Goal: Task Accomplishment & Management: Contribute content

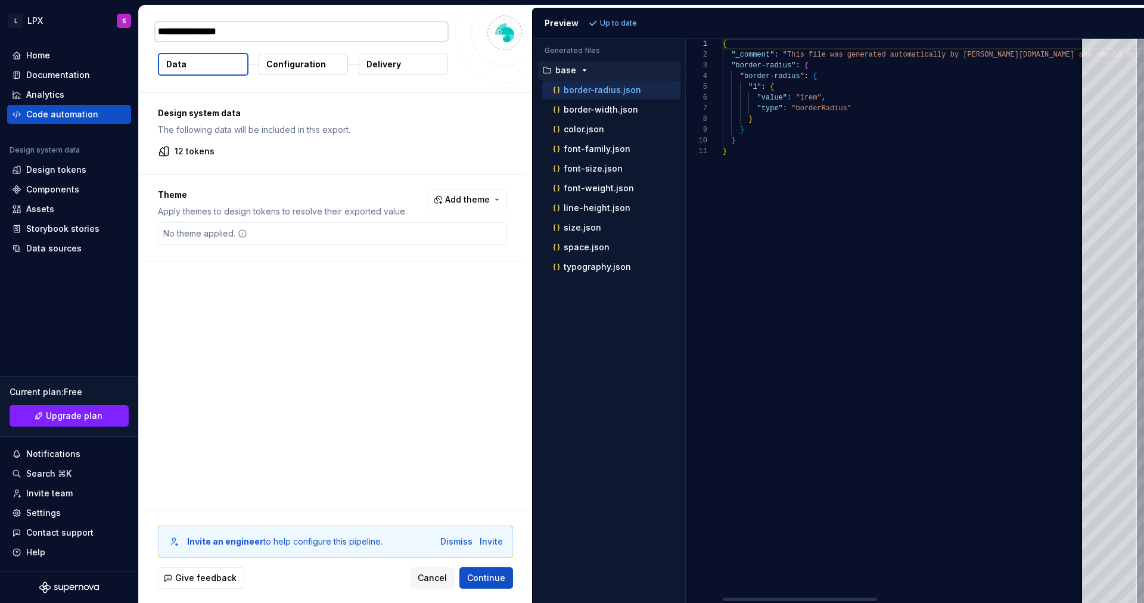
type textarea "*"
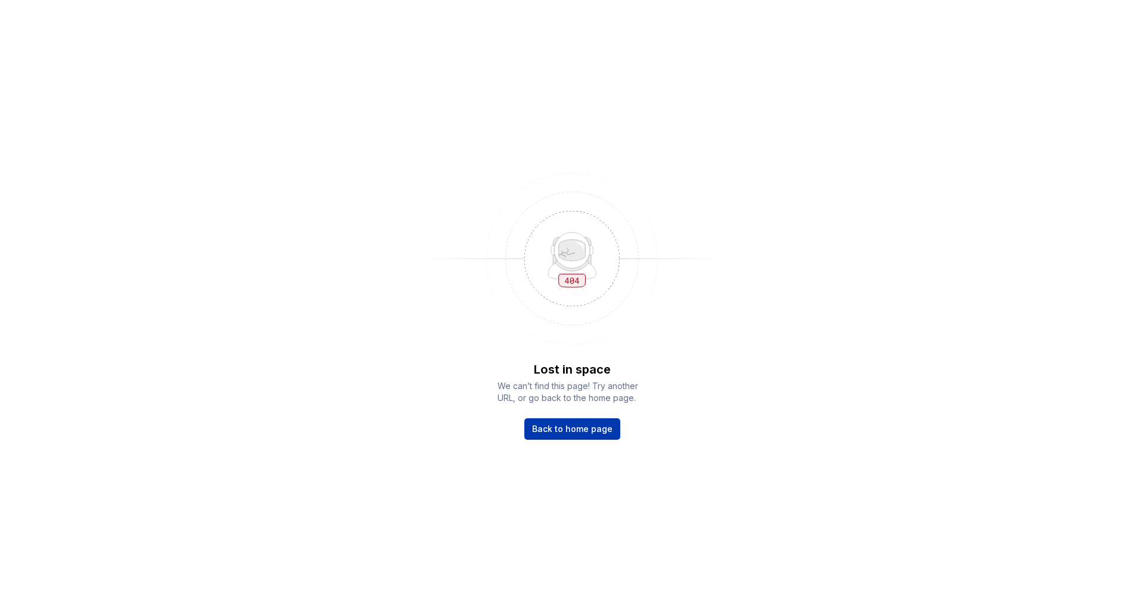
click at [577, 424] on span "Back to home page" at bounding box center [572, 429] width 80 height 12
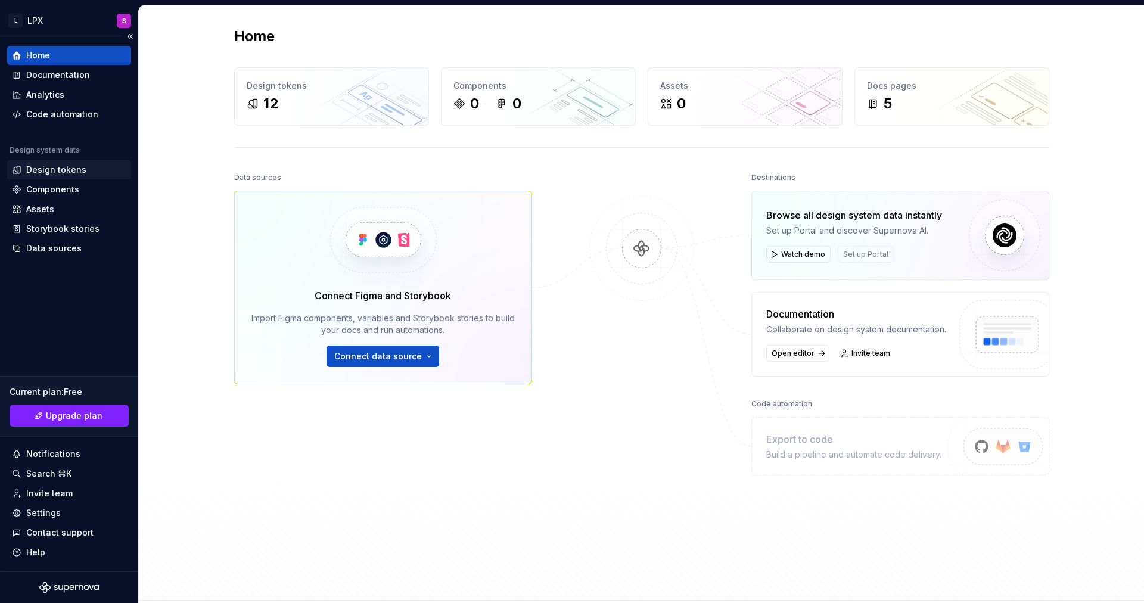
click at [63, 172] on div "Design tokens" at bounding box center [56, 170] width 60 height 12
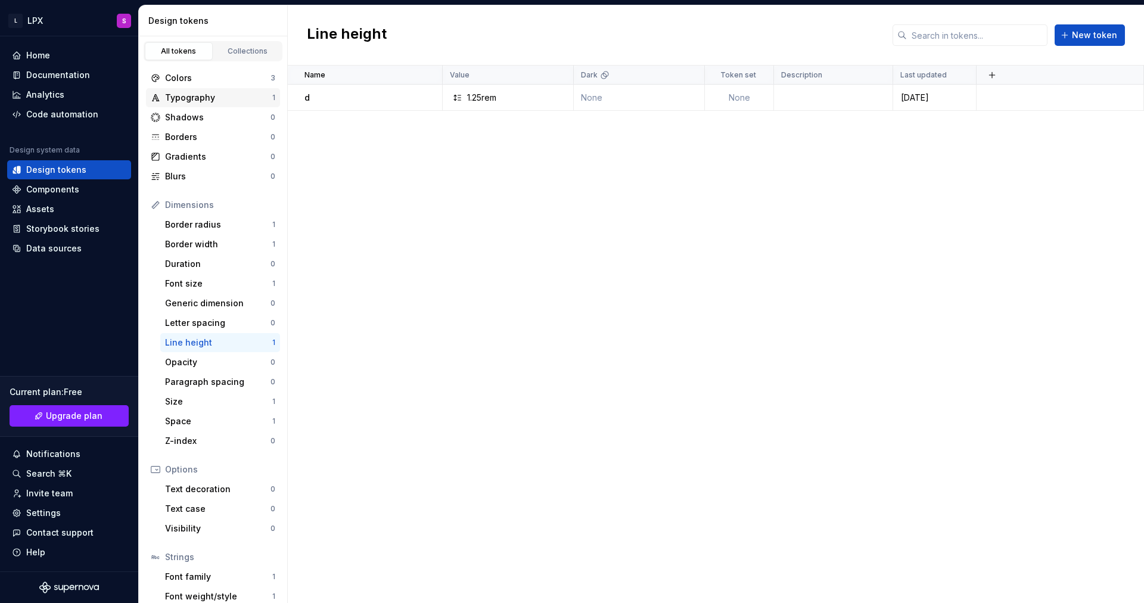
click at [189, 95] on div "Typography" at bounding box center [218, 98] width 107 height 12
click at [210, 99] on div "Typography" at bounding box center [218, 98] width 107 height 12
click at [43, 110] on div "Code automation" at bounding box center [62, 114] width 72 height 12
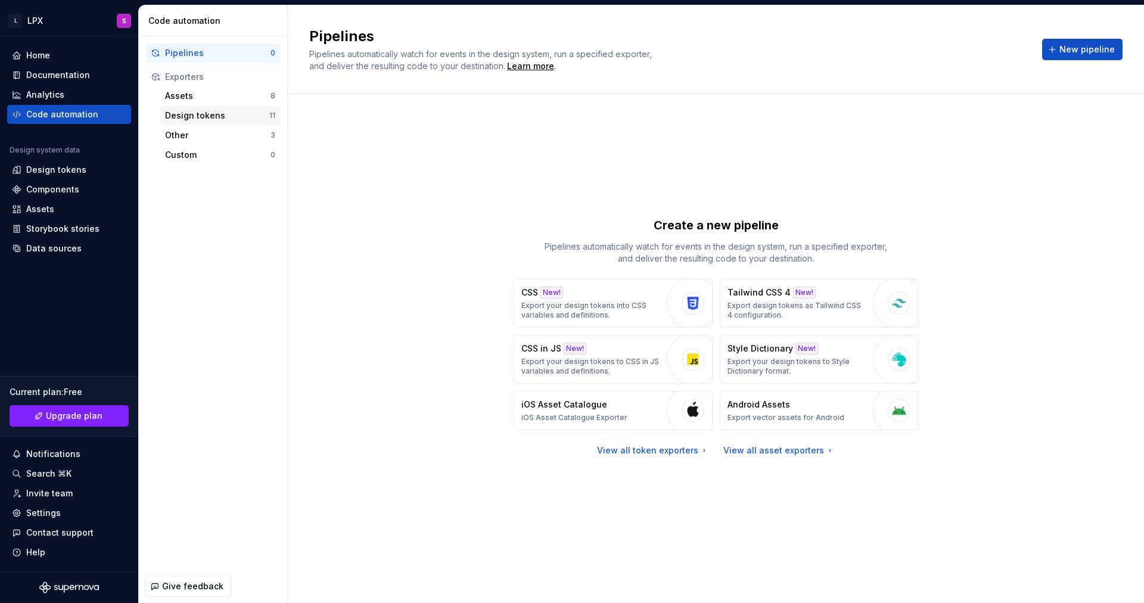
click at [233, 113] on div "Design tokens" at bounding box center [217, 116] width 104 height 12
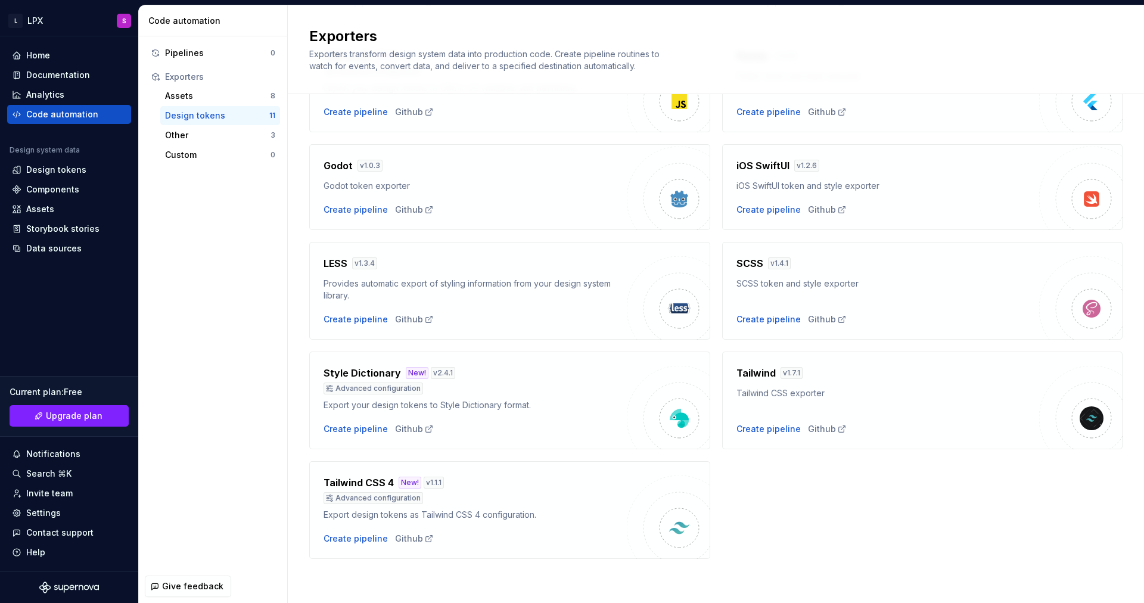
scroll to position [220, 0]
drag, startPoint x: 329, startPoint y: 369, endPoint x: 428, endPoint y: 378, distance: 99.9
click at [428, 378] on div "Style Dictionary New! v 2.4.1" at bounding box center [474, 372] width 303 height 14
click at [347, 422] on div "Create pipeline" at bounding box center [355, 428] width 64 height 12
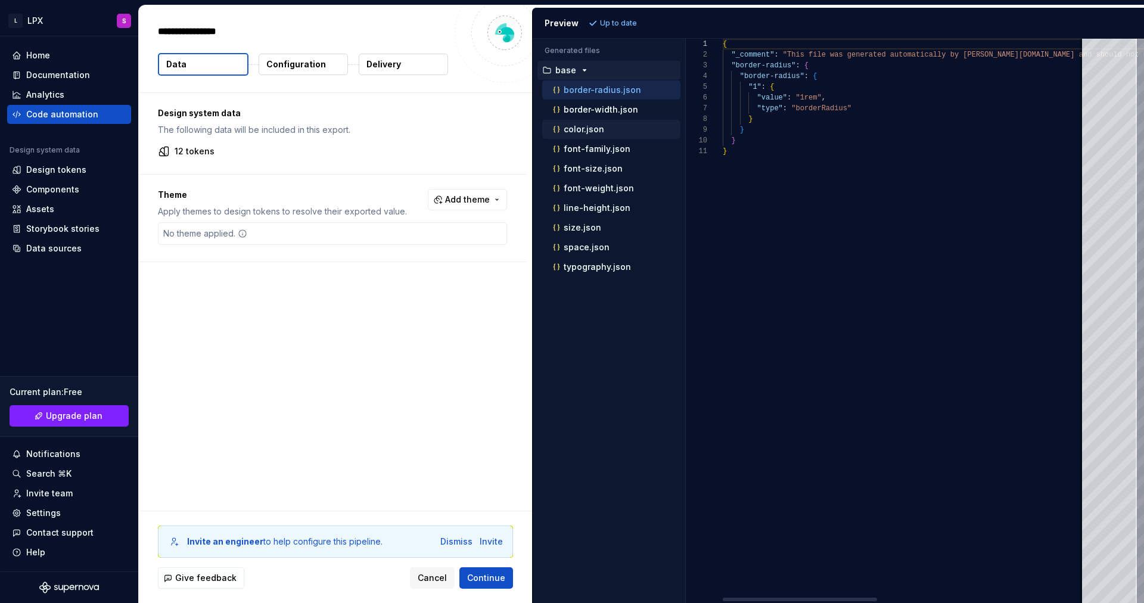
type textarea "*"
click at [606, 167] on p "font-size.json" at bounding box center [593, 169] width 59 height 10
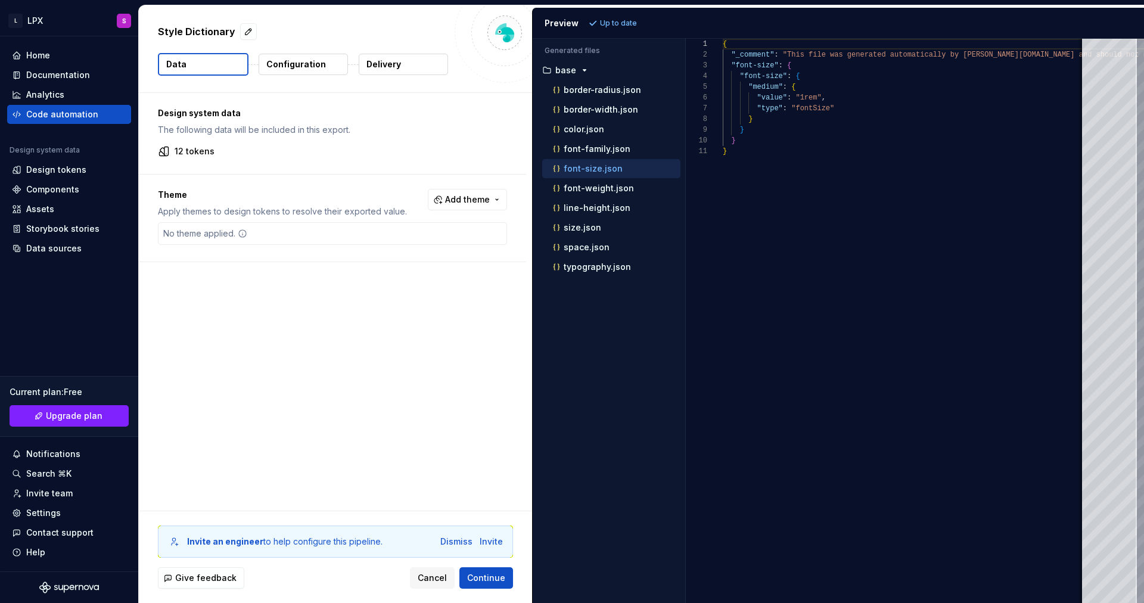
scroll to position [107, 0]
drag, startPoint x: 733, startPoint y: 74, endPoint x: 763, endPoint y: 130, distance: 63.1
click at [763, 130] on div "{ "_comment" : "This file was generated automatically by Supernov [DOMAIN_NAME]…" at bounding box center [1148, 321] width 851 height 564
drag, startPoint x: 763, startPoint y: 130, endPoint x: 736, endPoint y: 75, distance: 61.5
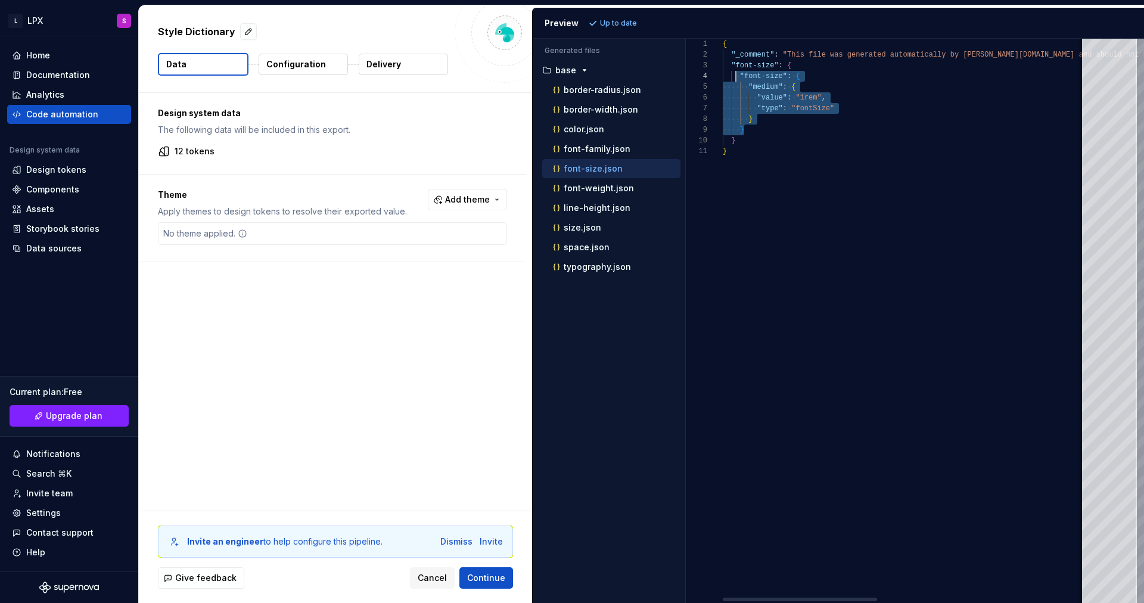
click at [736, 75] on div "{ "_comment" : "This file was generated automatically by Supernov [DOMAIN_NAME]…" at bounding box center [1148, 321] width 851 height 564
click at [760, 86] on div "{ "_comment" : "This file was generated automatically by Supernov [DOMAIN_NAME]…" at bounding box center [1148, 321] width 851 height 564
click at [826, 74] on div "{ "_comment" : "This file was generated automatically by Supernov [DOMAIN_NAME]…" at bounding box center [1148, 321] width 851 height 564
click at [812, 88] on div "{ "_comment" : "This file was generated automatically by Supernov [DOMAIN_NAME]…" at bounding box center [1148, 321] width 851 height 564
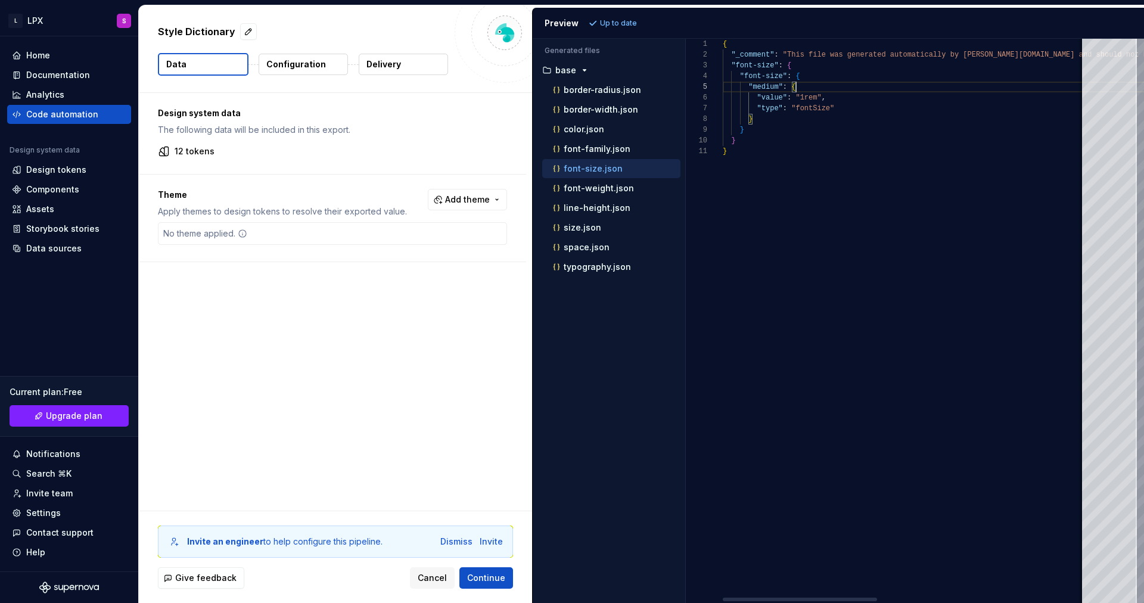
click at [789, 96] on div "{ "_comment" : "This file was generated automatically by Supernov [DOMAIN_NAME]…" at bounding box center [1148, 321] width 851 height 564
click at [798, 95] on div "{ "_comment" : "This file was generated automatically by Supernov [DOMAIN_NAME]…" at bounding box center [1148, 321] width 851 height 564
click at [793, 94] on div "{ "_comment" : "This file was generated automatically by Supernov [DOMAIN_NAME]…" at bounding box center [1148, 321] width 851 height 564
click at [794, 92] on div "{ "_comment" : "This file was generated automatically by Supernov [DOMAIN_NAME]…" at bounding box center [1148, 321] width 851 height 564
click at [809, 111] on div "{ "_comment" : "This file was generated automatically by Supernov [DOMAIN_NAME]…" at bounding box center [1148, 321] width 851 height 564
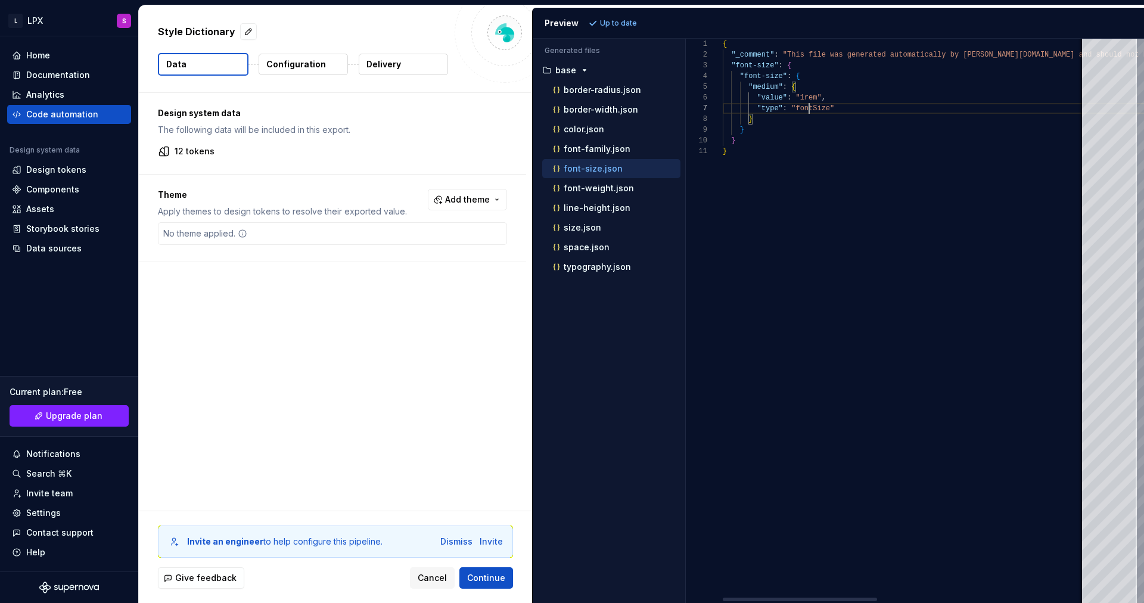
click at [809, 111] on div "{ "_comment" : "This file was generated automatically by Supernov [DOMAIN_NAME]…" at bounding box center [1148, 321] width 851 height 564
type textarea "**********"
click at [845, 106] on div "{ "_comment" : "This file was generated automatically by Supernov [DOMAIN_NAME]…" at bounding box center [1148, 321] width 851 height 564
click at [805, 106] on div "{ "_comment" : "This file was generated automatically by Supernov [DOMAIN_NAME]…" at bounding box center [1148, 321] width 851 height 564
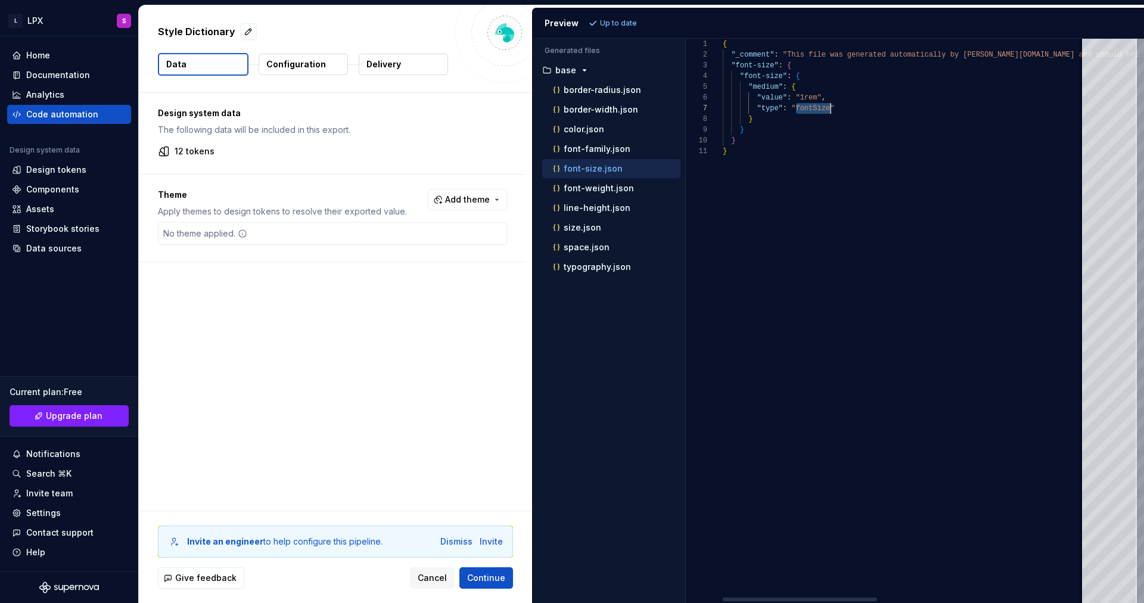
click at [805, 106] on div "{ "_comment" : "This file was generated automatically by Supernov [DOMAIN_NAME]…" at bounding box center [1148, 321] width 851 height 564
click at [777, 115] on div "{ "_comment" : "This file was generated automatically by Supernov [DOMAIN_NAME]…" at bounding box center [1148, 321] width 851 height 564
click at [767, 107] on div "{ "_comment" : "This file was generated automatically by Supernov [DOMAIN_NAME]…" at bounding box center [1148, 321] width 851 height 564
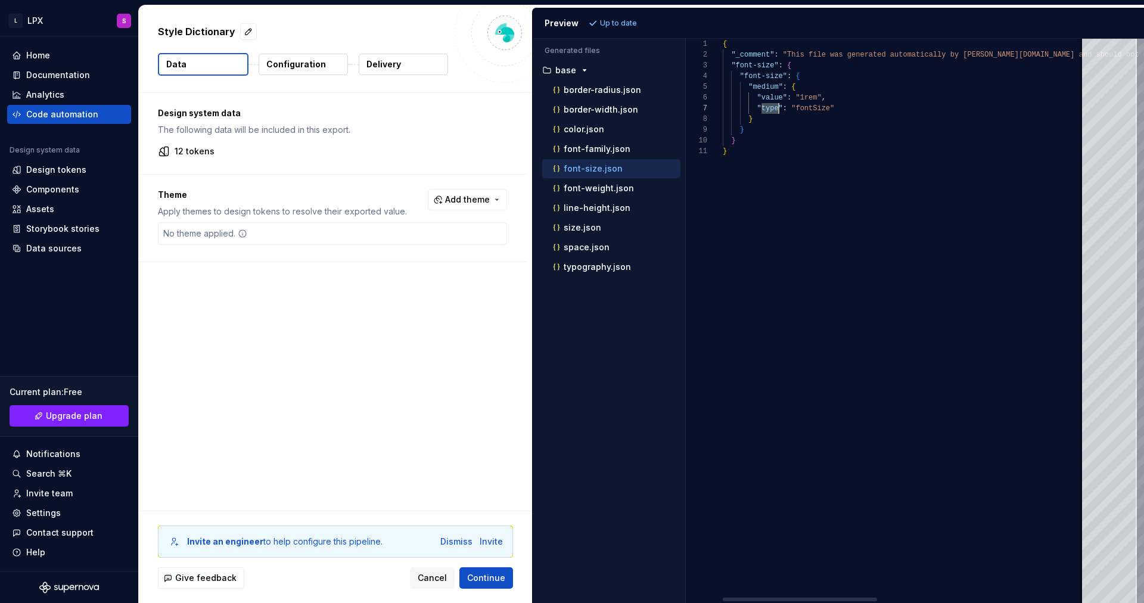
click at [803, 111] on div "{ "_comment" : "This file was generated automatically by Supernov [DOMAIN_NAME]…" at bounding box center [1148, 321] width 851 height 564
click at [51, 167] on div "Design tokens" at bounding box center [56, 170] width 60 height 12
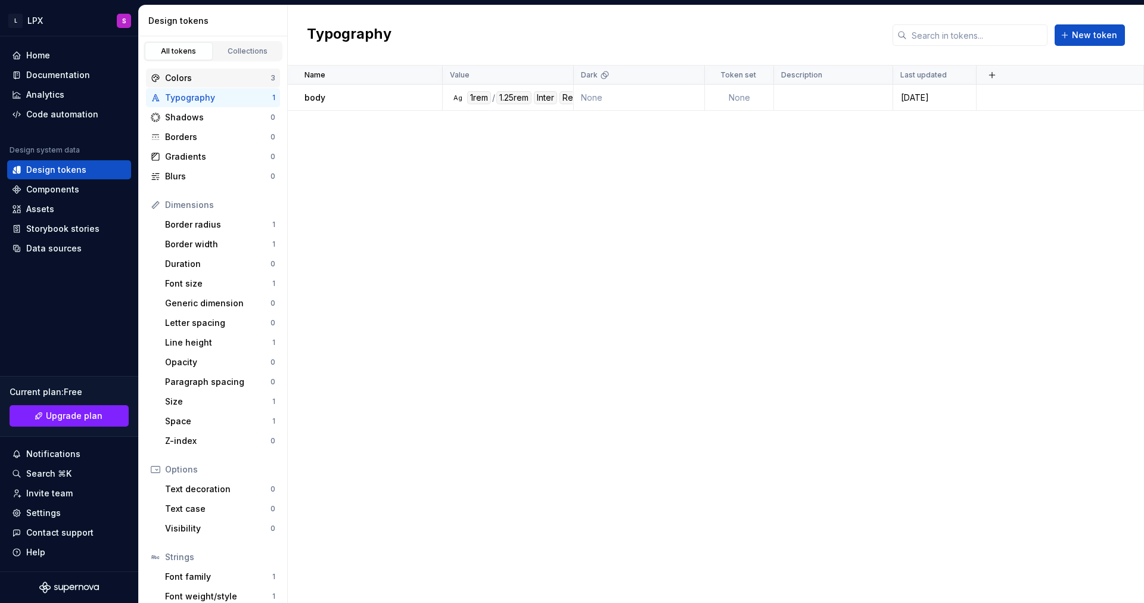
click at [211, 76] on div "Colors" at bounding box center [217, 78] width 105 height 12
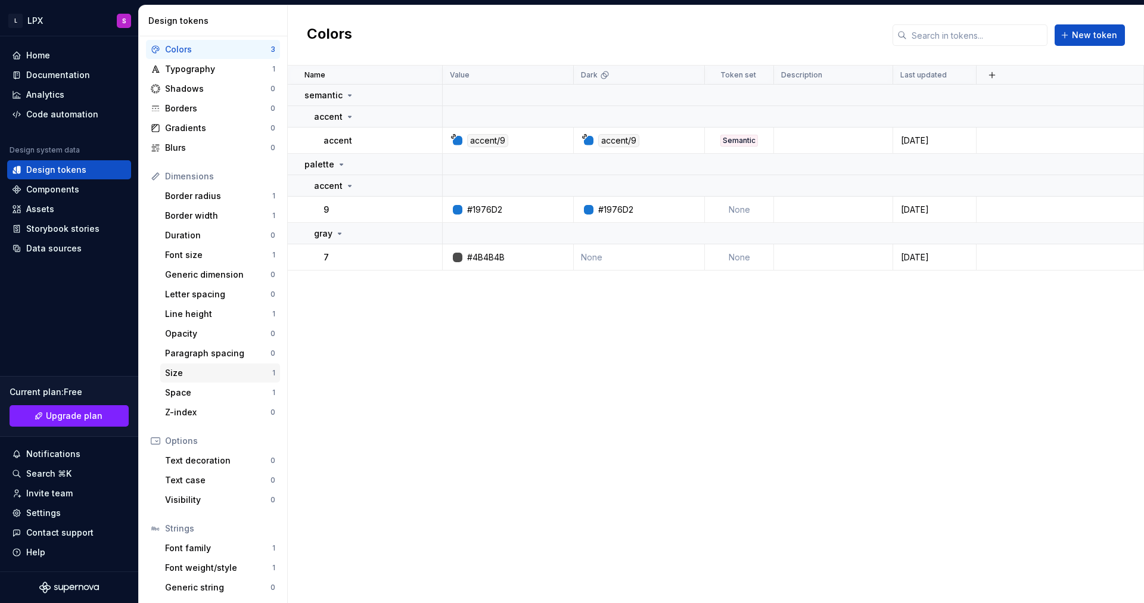
scroll to position [49, 0]
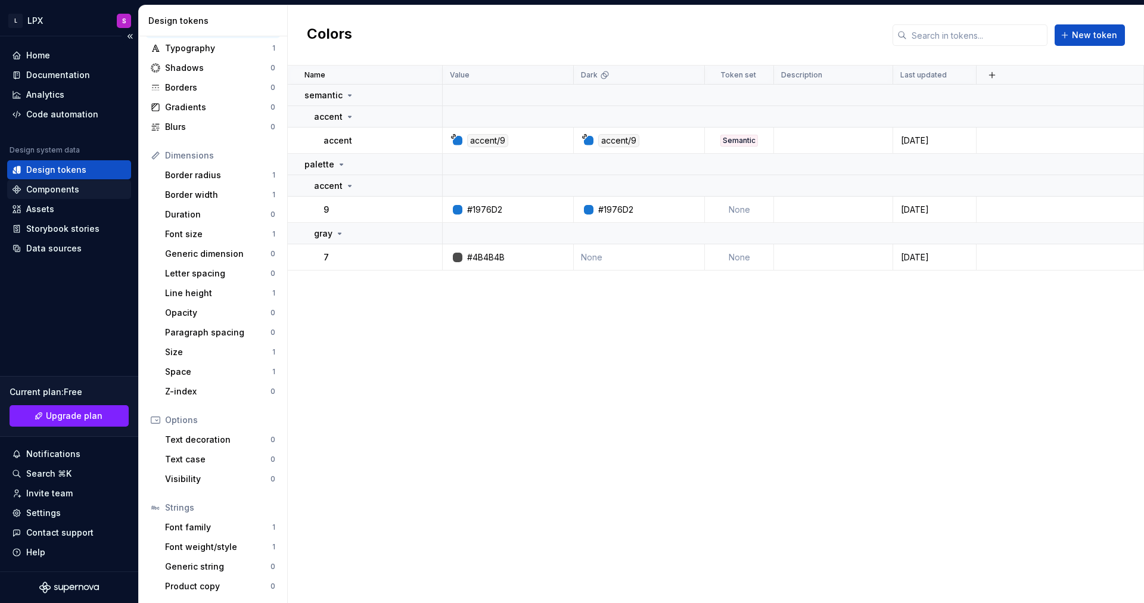
click at [76, 192] on div "Components" at bounding box center [52, 189] width 53 height 12
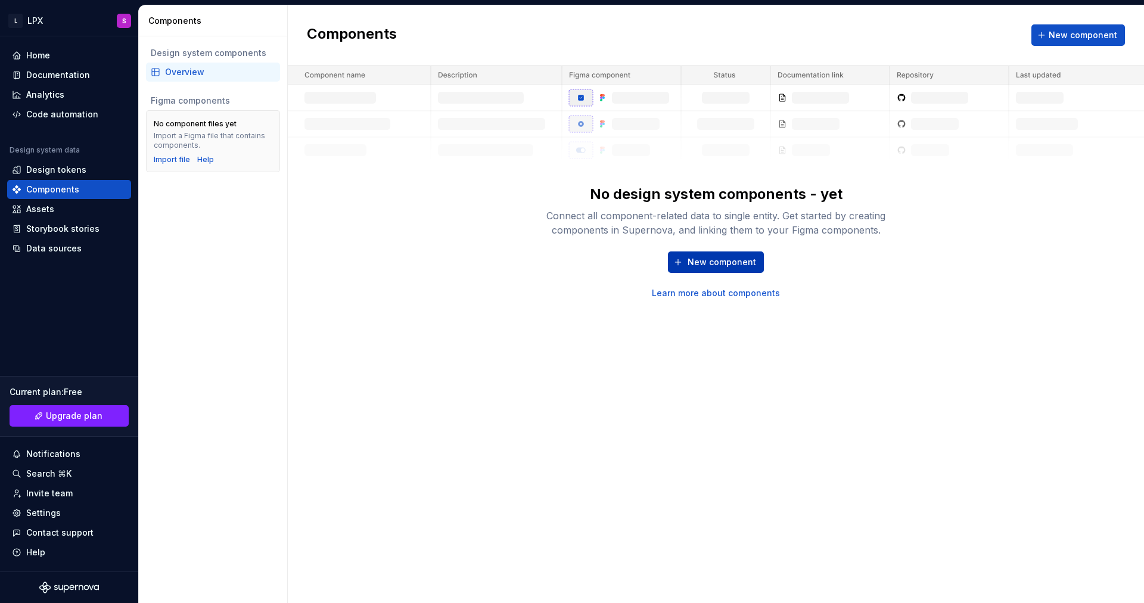
click at [693, 263] on span "New component" at bounding box center [721, 262] width 69 height 12
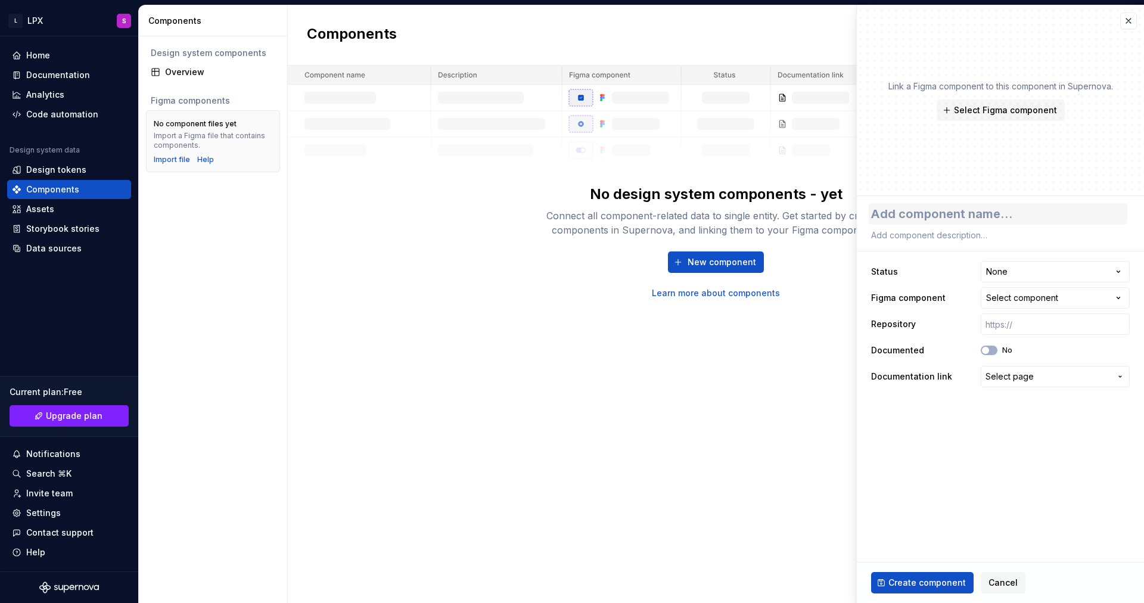
type textarea "*"
type textarea "B"
type textarea "*"
type textarea "Bu"
type textarea "*"
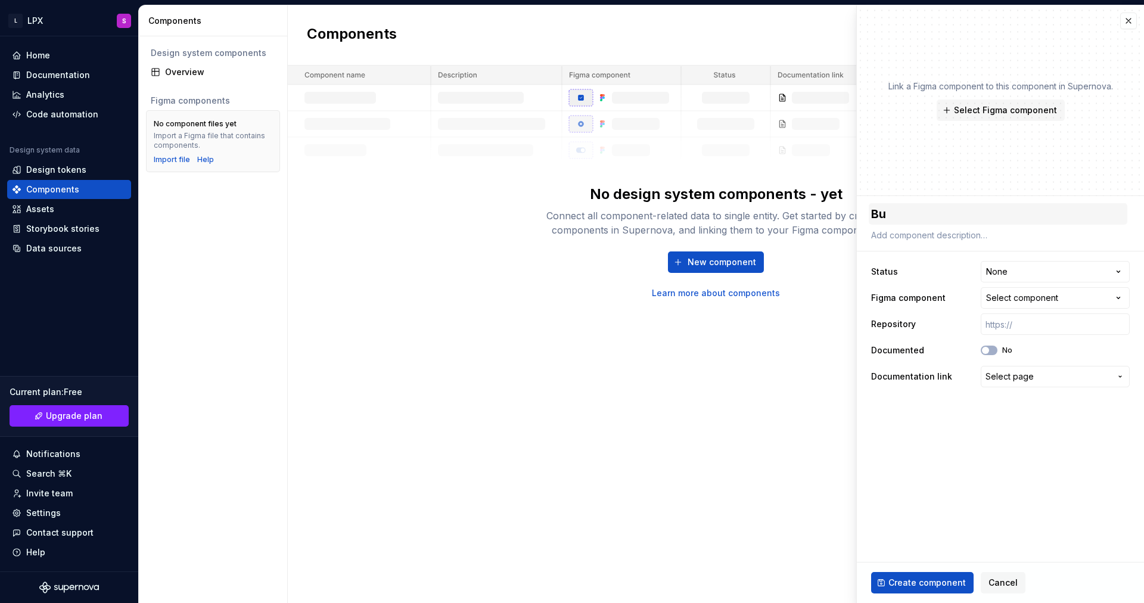
type textarea "But"
type textarea "*"
type textarea "Butto"
type textarea "*"
type textarea "Button"
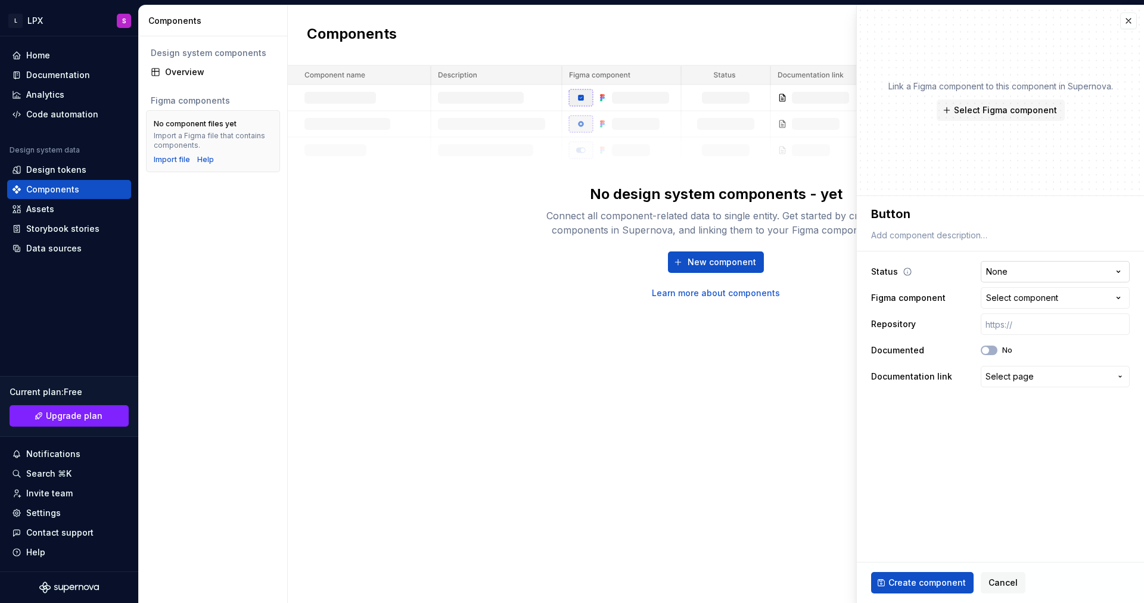
click at [1036, 275] on html "**********" at bounding box center [572, 301] width 1144 height 603
click at [1026, 300] on div "Select component" at bounding box center [1022, 298] width 72 height 12
click at [959, 285] on html "**********" at bounding box center [572, 301] width 1144 height 603
click at [942, 586] on span "Create component" at bounding box center [926, 583] width 77 height 12
type textarea "*"
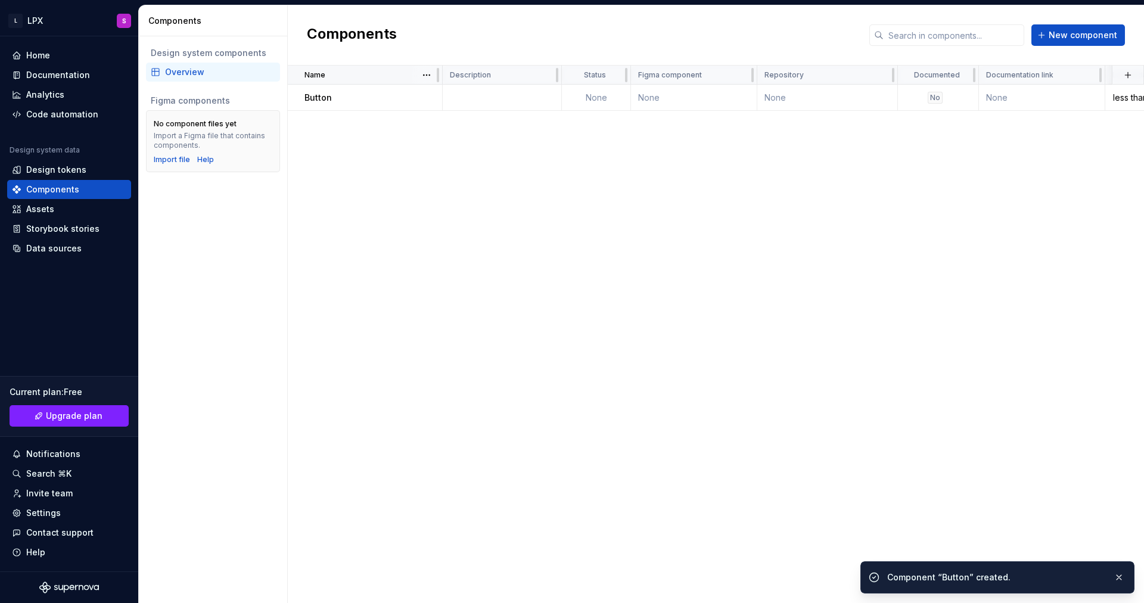
click at [443, 72] on div at bounding box center [446, 75] width 7 height 19
click at [412, 95] on div at bounding box center [426, 98] width 31 height 26
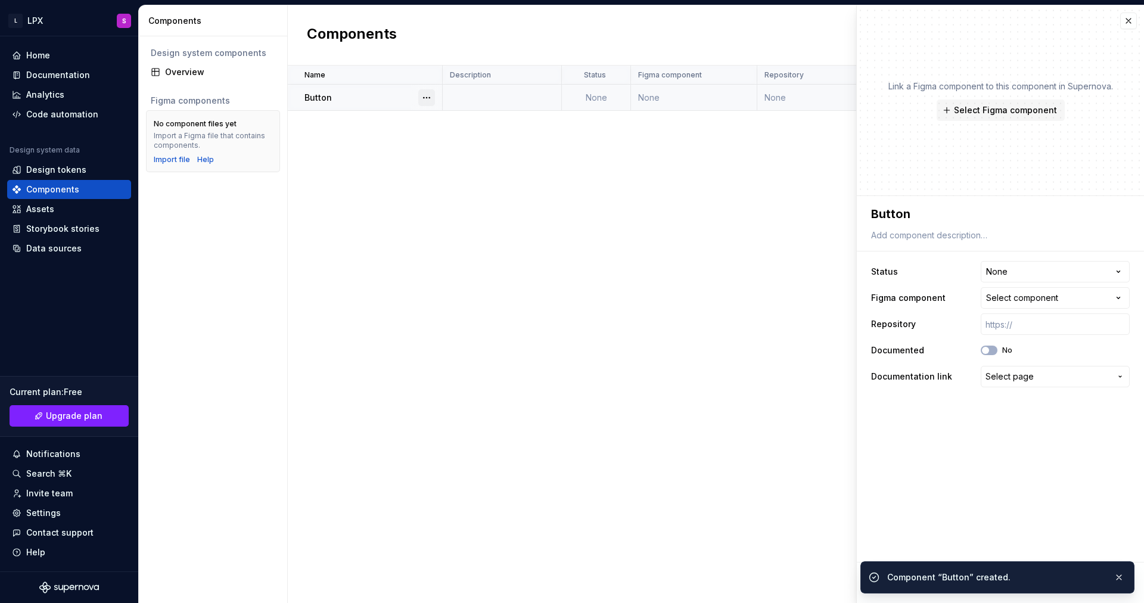
click at [427, 100] on button "button" at bounding box center [426, 97] width 17 height 17
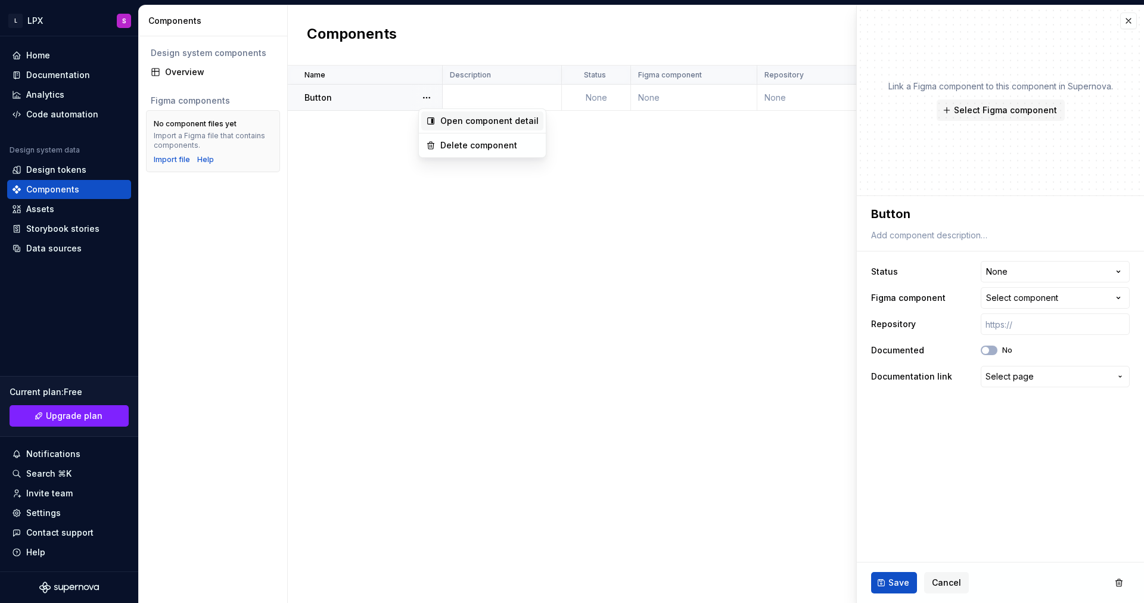
type textarea "*"
click at [940, 192] on html "**********" at bounding box center [572, 301] width 1144 height 603
click at [547, 445] on div "Name Description Status Figma component Repository Documented Documentation lin…" at bounding box center [716, 334] width 856 height 537
click at [1132, 18] on button "button" at bounding box center [1128, 21] width 17 height 17
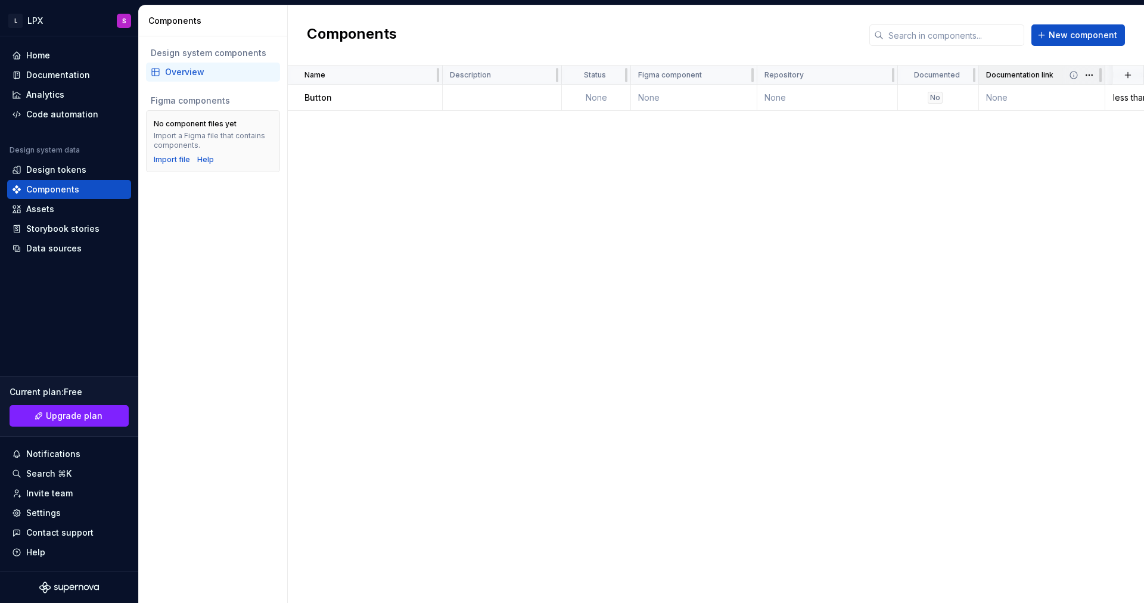
click at [1053, 77] on div "Documentation link" at bounding box center [1041, 75] width 111 height 10
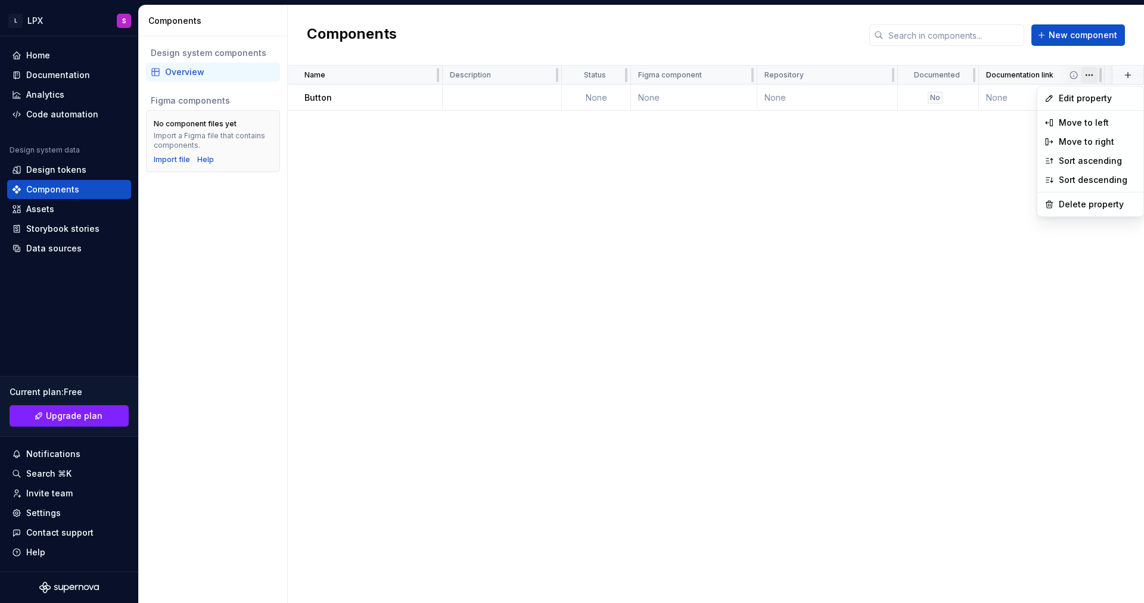
click at [1090, 78] on html "L LPX S Home Documentation Analytics Code automation Design system data Design …" at bounding box center [572, 301] width 1144 height 603
click at [836, 249] on html "L LPX S Home Documentation Analytics Code automation Design system data Design …" at bounding box center [572, 301] width 1144 height 603
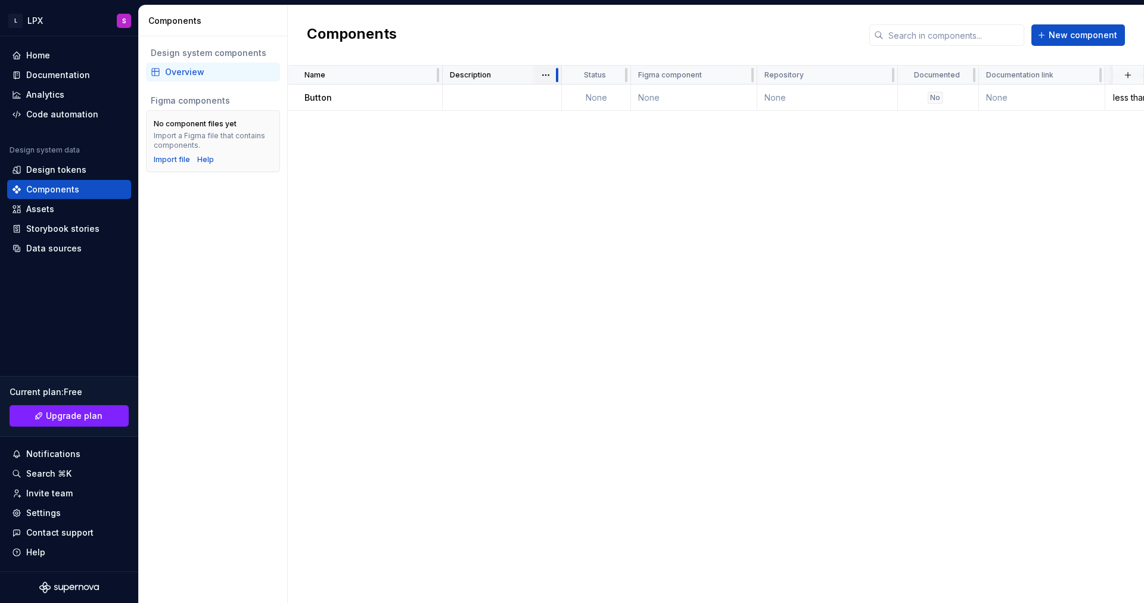
click at [562, 78] on div "Status" at bounding box center [596, 75] width 69 height 19
drag, startPoint x: 560, startPoint y: 79, endPoint x: 509, endPoint y: 79, distance: 51.2
click at [509, 79] on div "Description" at bounding box center [502, 75] width 119 height 19
click at [66, 209] on div "Assets" at bounding box center [69, 209] width 114 height 12
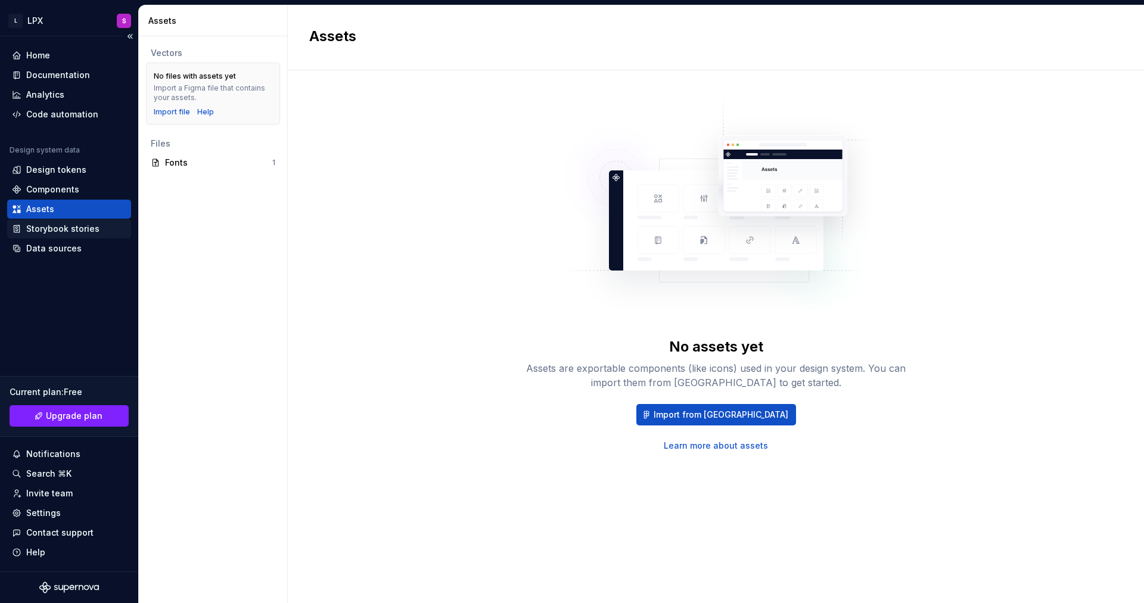
click at [70, 228] on div "Storybook stories" at bounding box center [62, 229] width 73 height 12
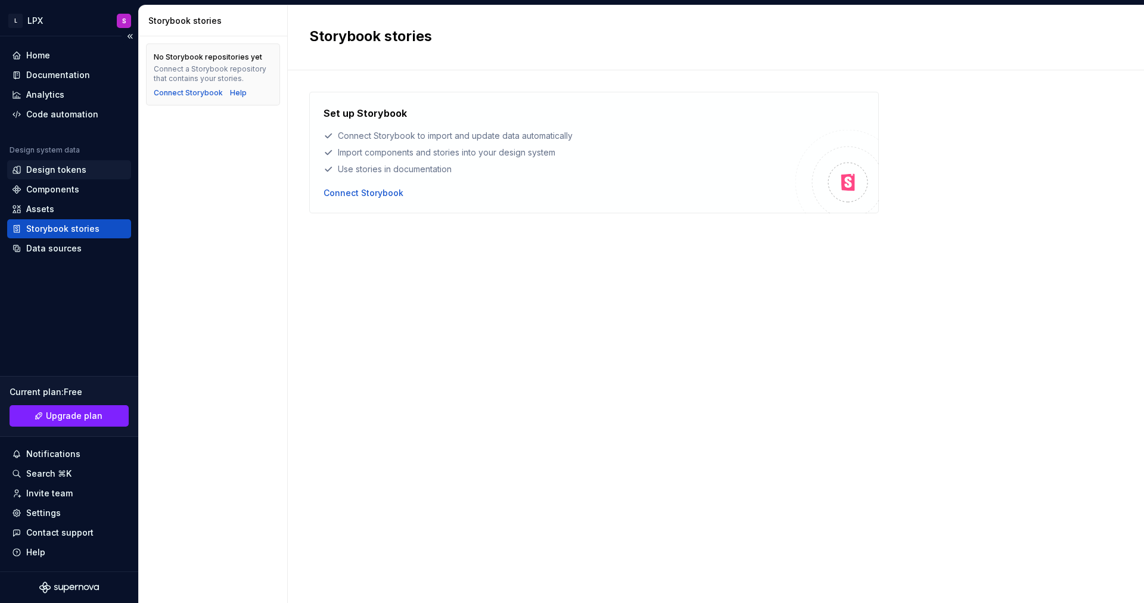
click at [87, 165] on div "Design tokens" at bounding box center [69, 170] width 114 height 12
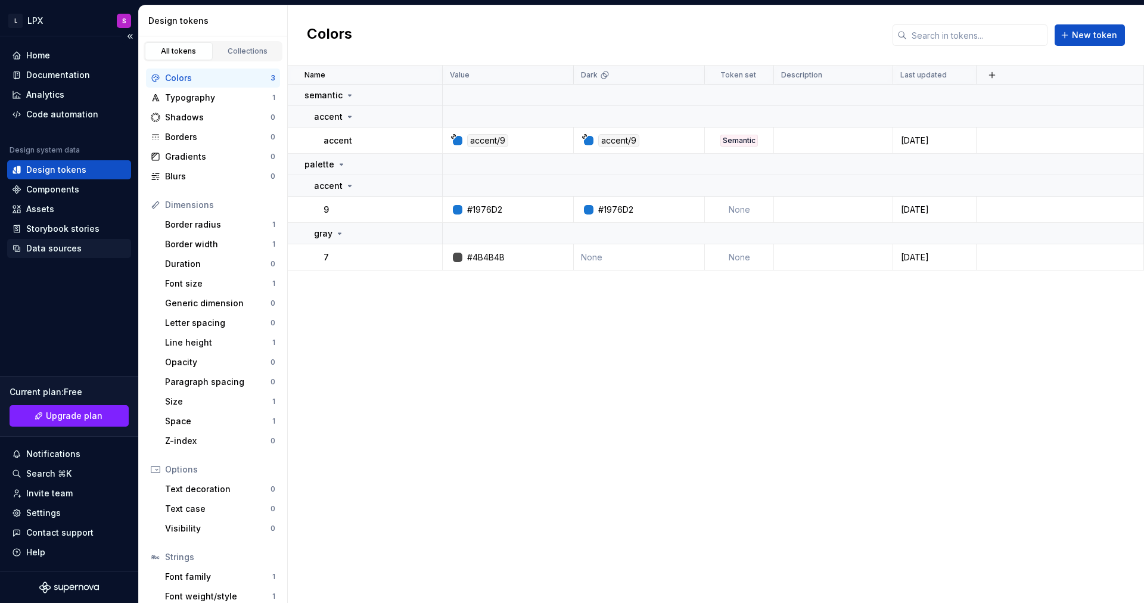
click at [79, 246] on div "Data sources" at bounding box center [69, 248] width 114 height 12
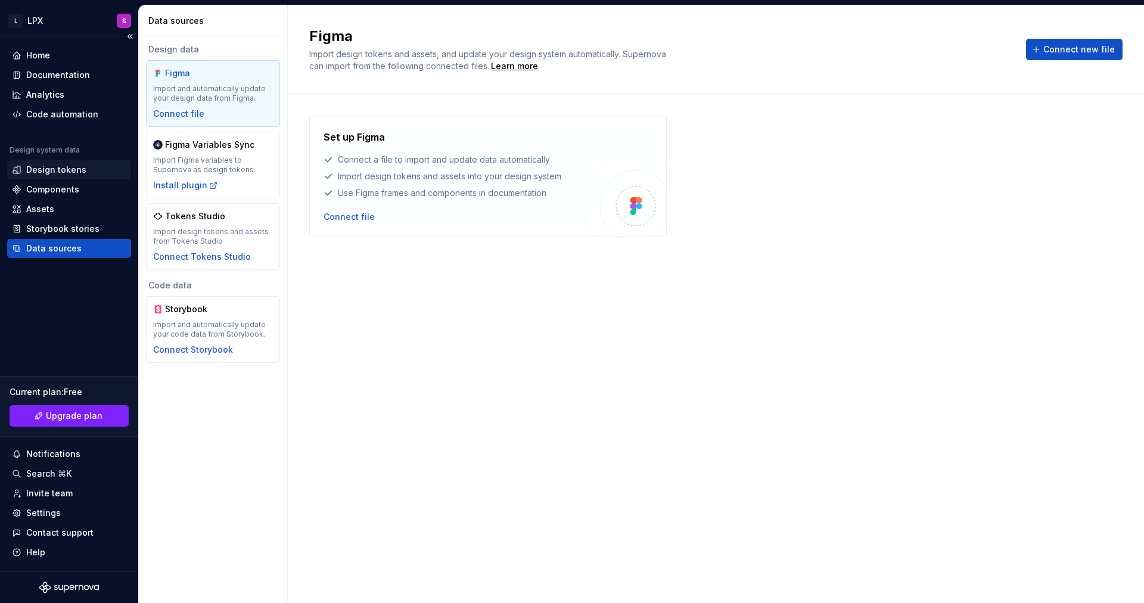
click at [79, 164] on div "Design tokens" at bounding box center [56, 170] width 60 height 12
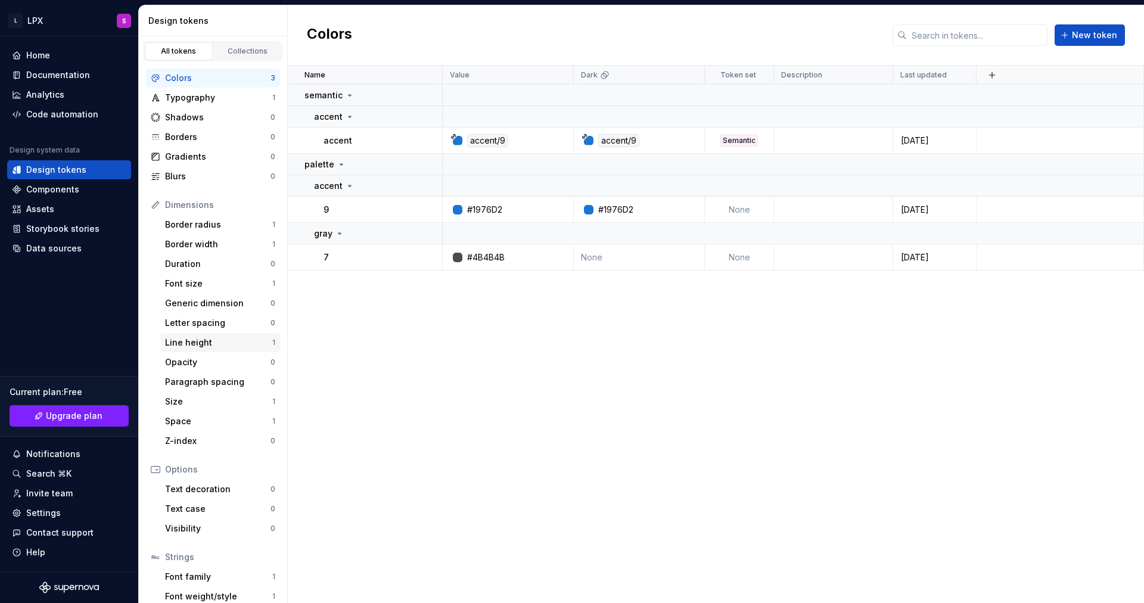
click at [232, 337] on div "Line height" at bounding box center [218, 343] width 107 height 12
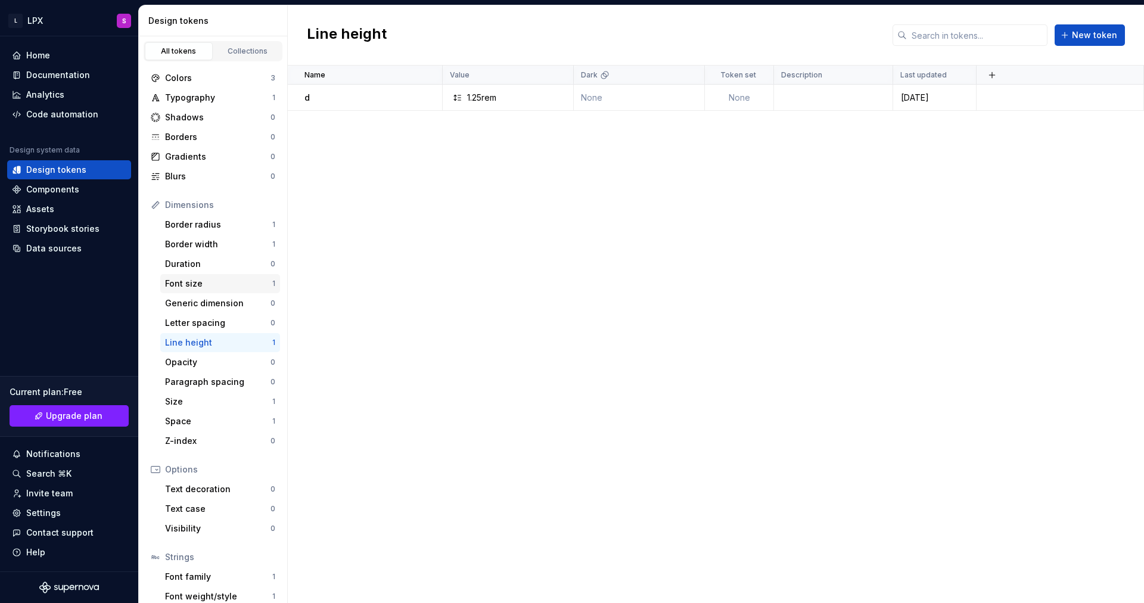
click at [194, 278] on div "Font size" at bounding box center [218, 284] width 107 height 12
